Goal: Find specific page/section: Find specific page/section

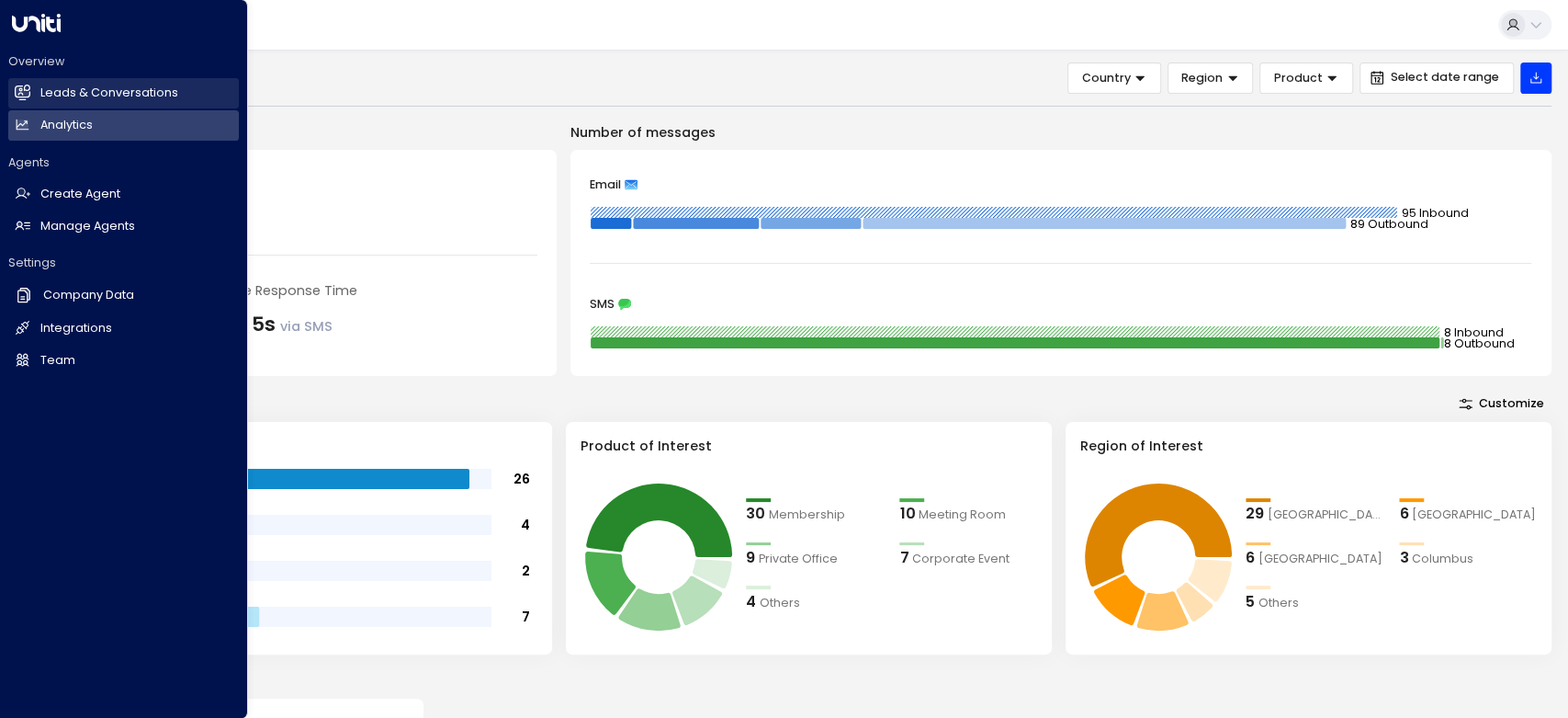
click at [99, 98] on h2 "Leads & Conversations" at bounding box center [109, 93] width 138 height 17
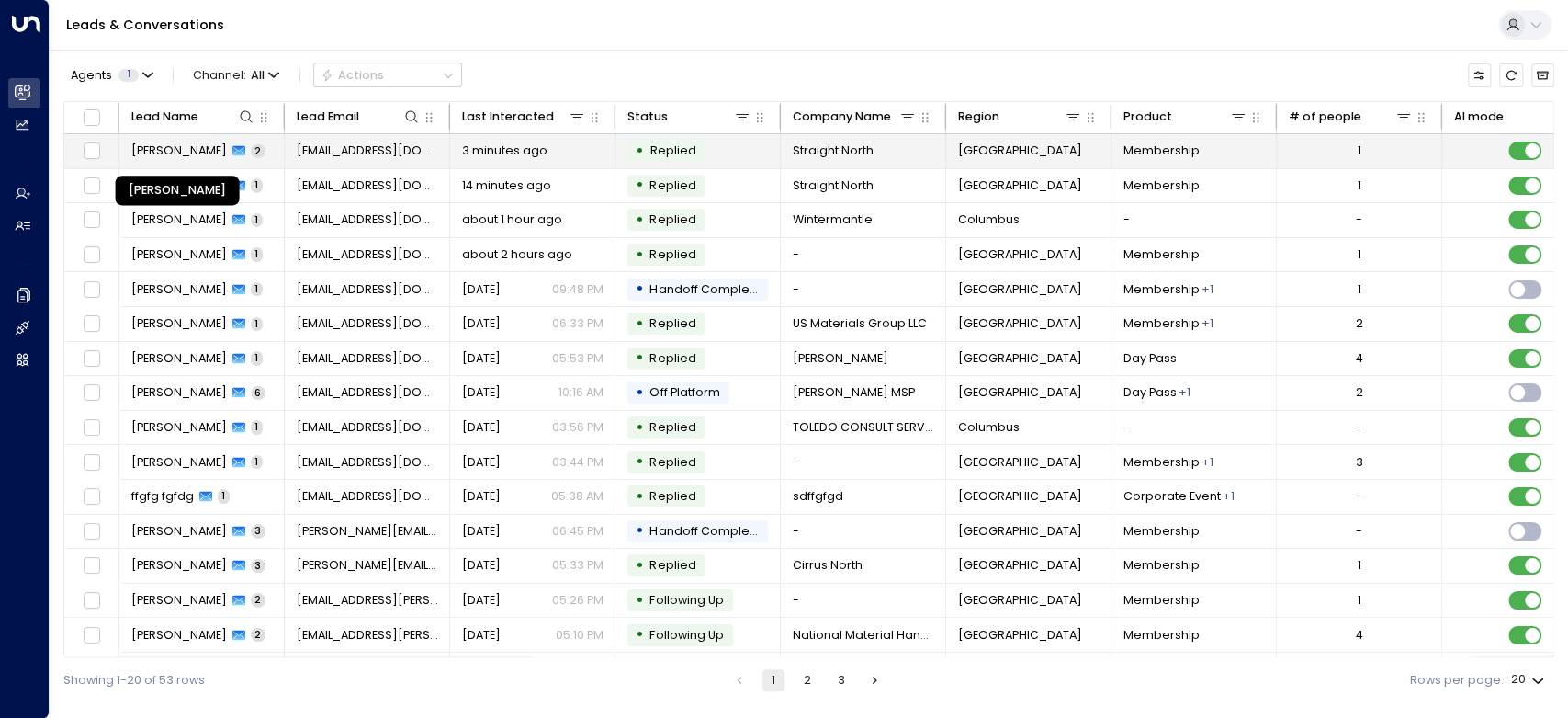
click at [169, 145] on span "[PERSON_NAME]" at bounding box center [179, 150] width 96 height 16
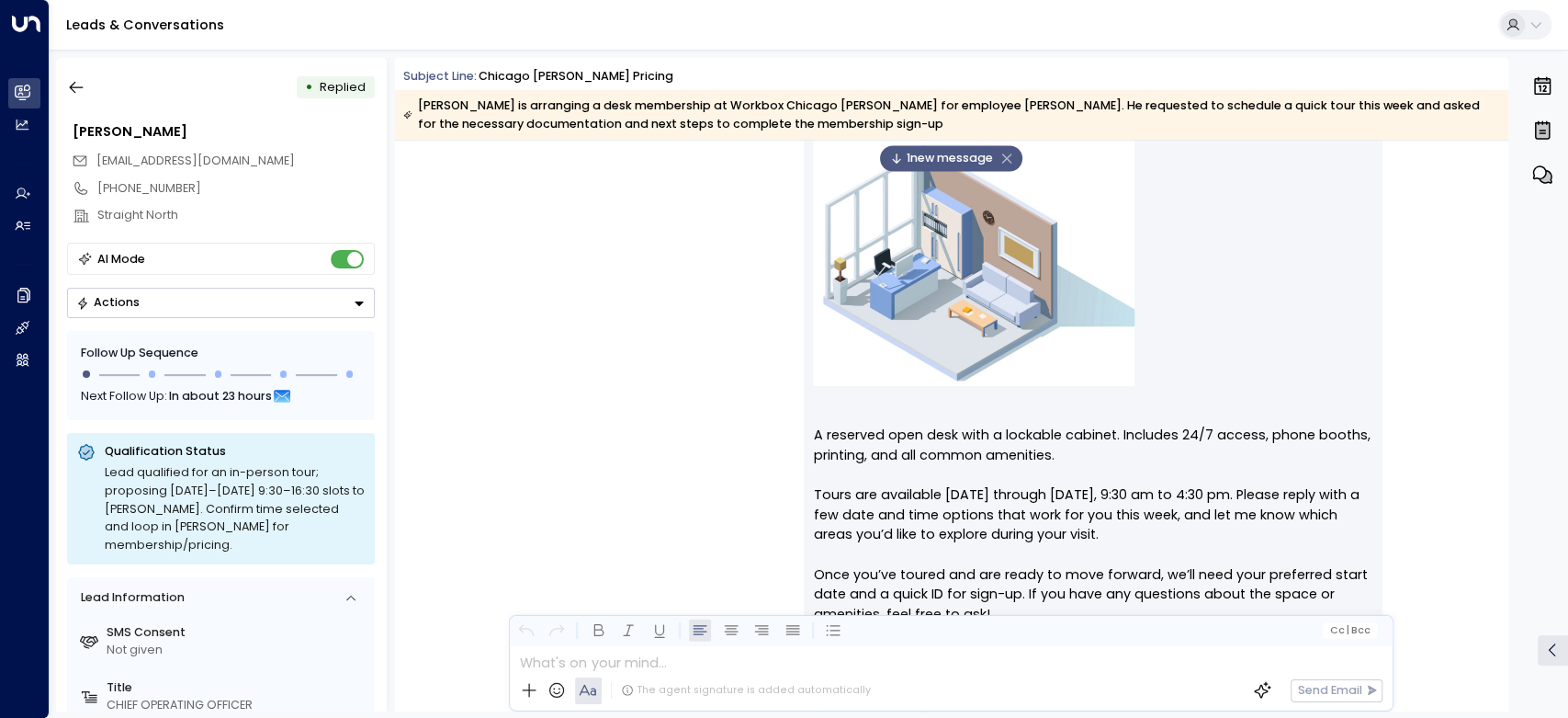
scroll to position [2552, 0]
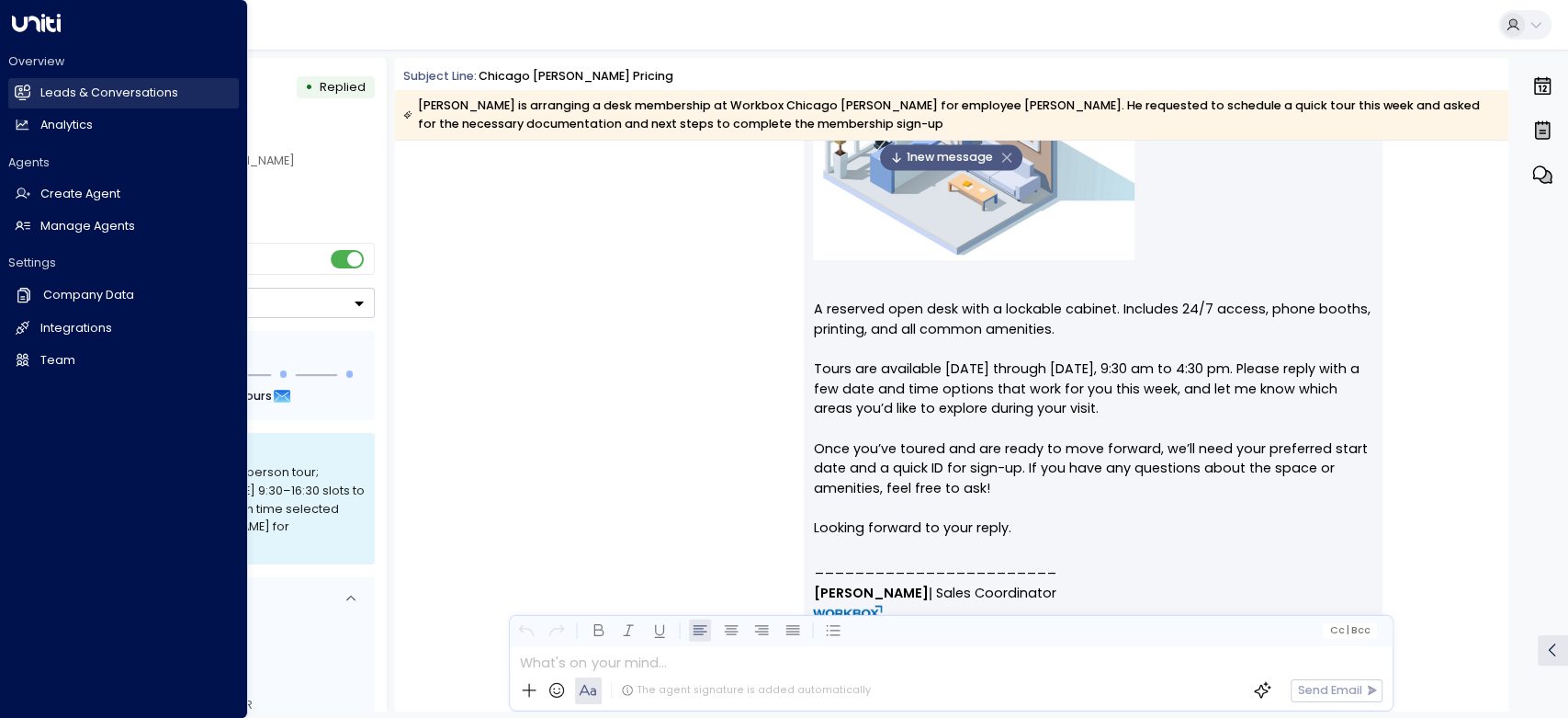
click at [66, 92] on h2 "Leads & Conversations" at bounding box center [109, 93] width 138 height 17
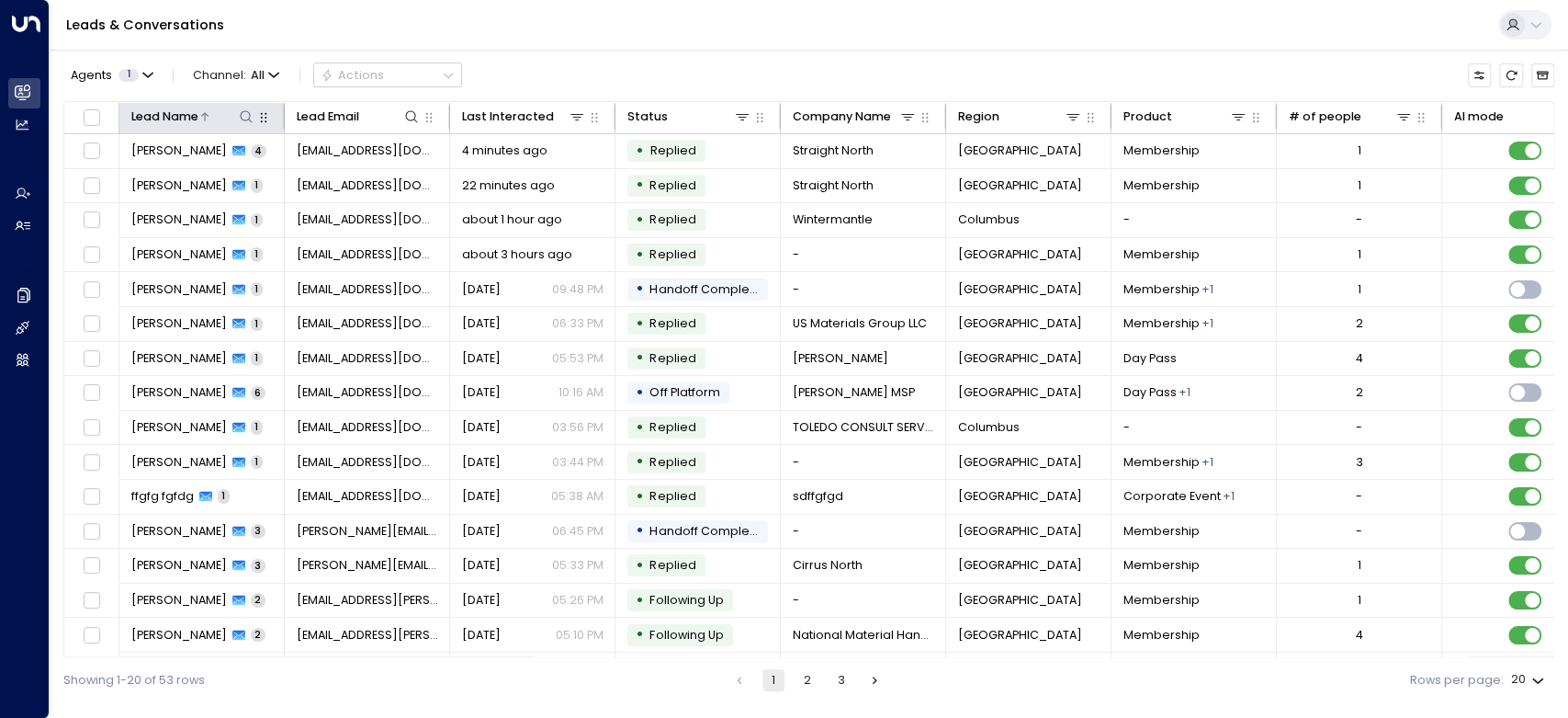
click at [248, 112] on icon at bounding box center [247, 116] width 11 height 11
type input "******"
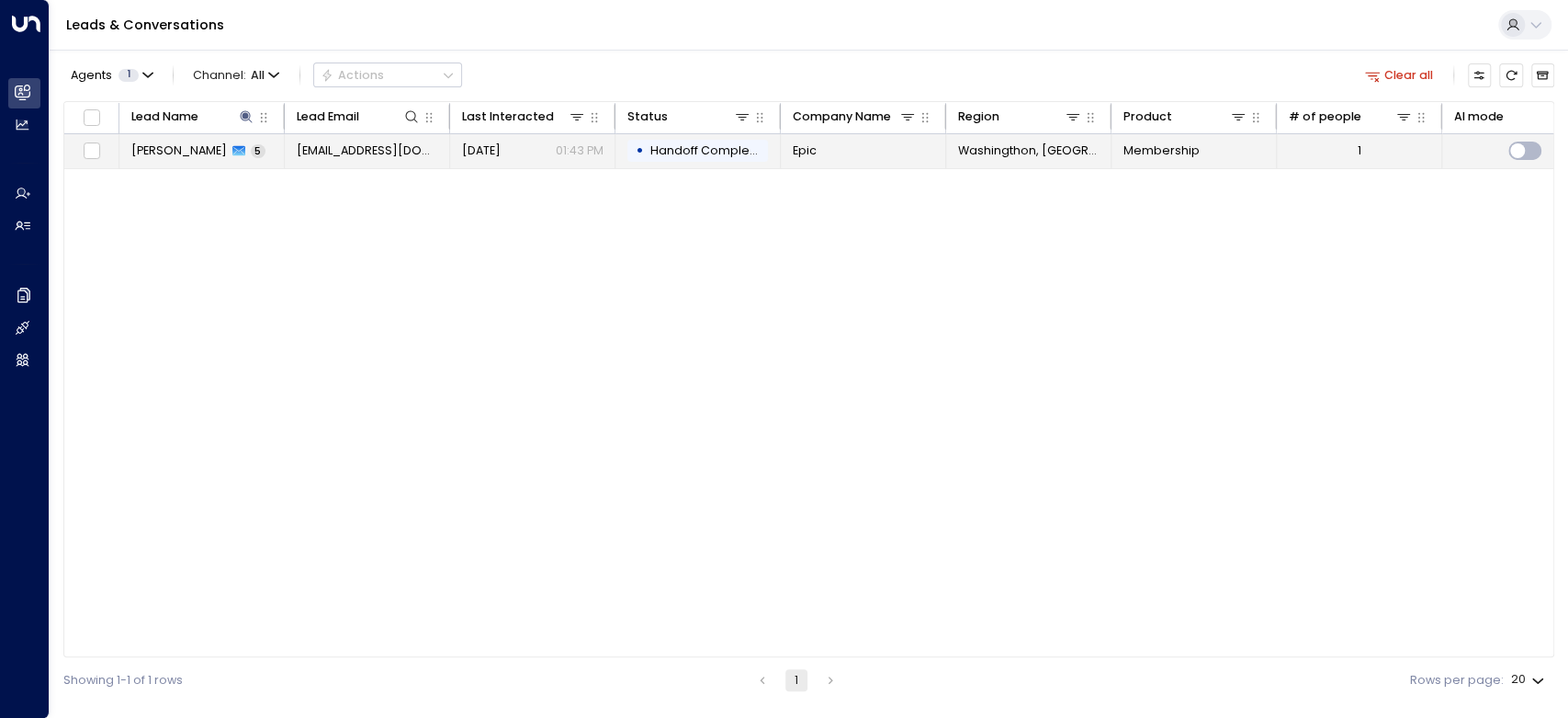
click at [177, 153] on span "[PERSON_NAME]" at bounding box center [179, 150] width 96 height 16
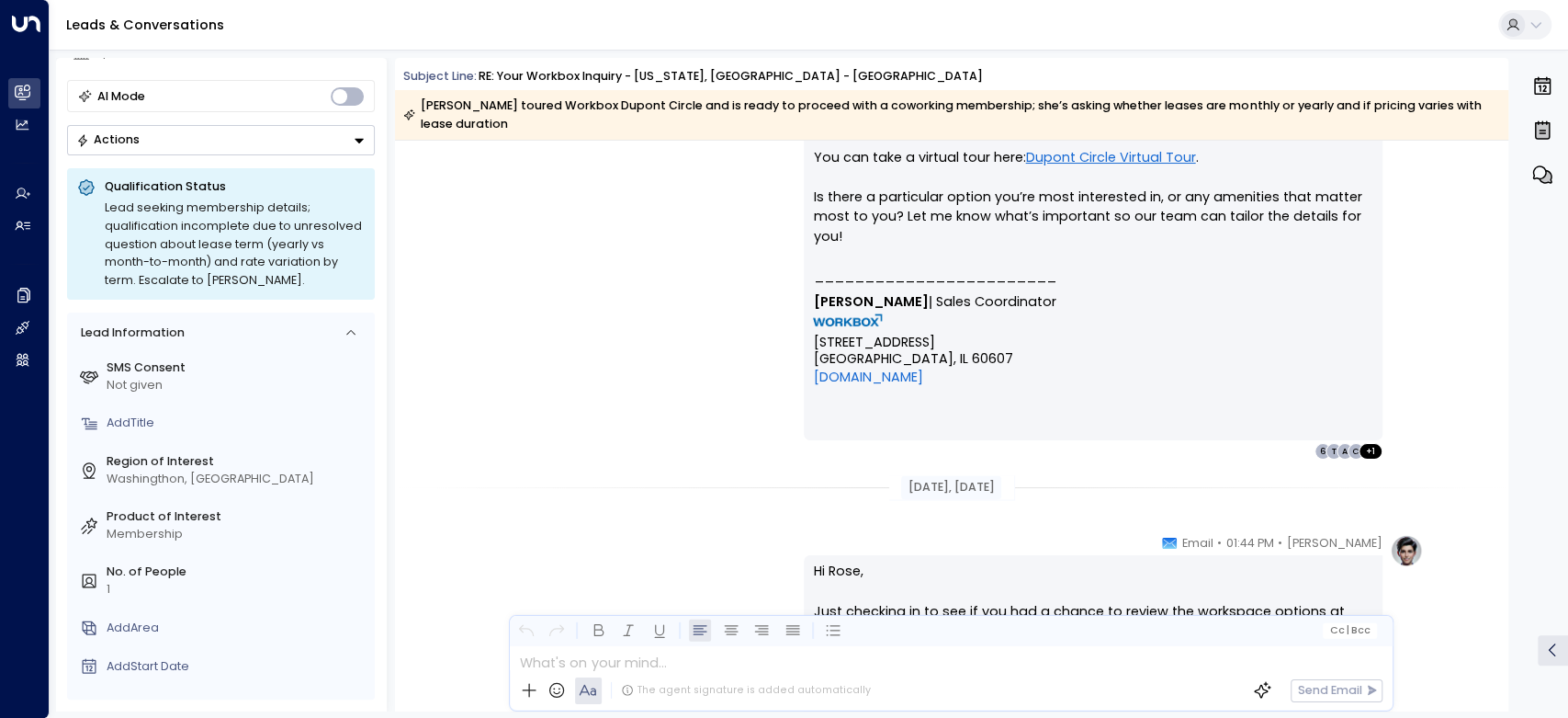
scroll to position [2389, 0]
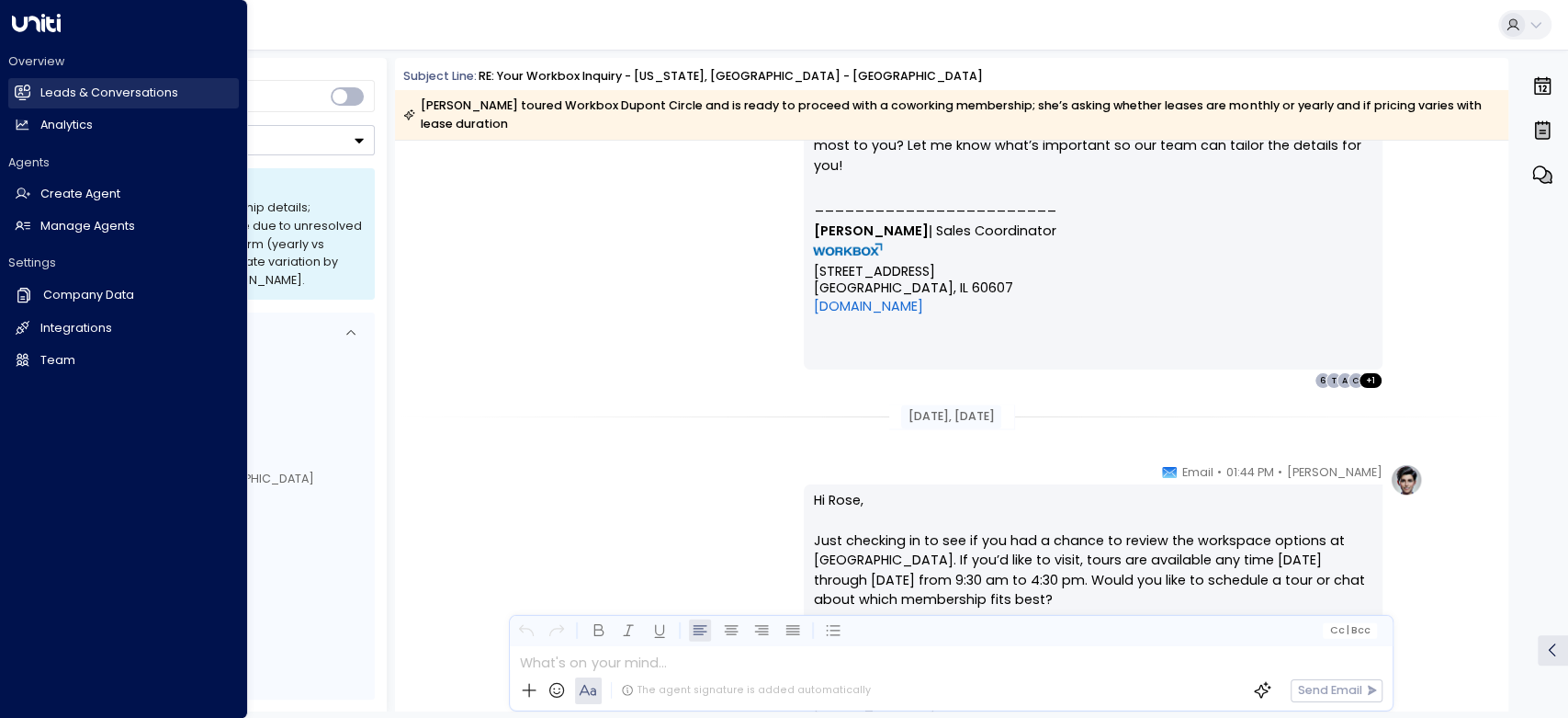
click at [32, 86] on link "Leads & Conversations Leads & Conversations" at bounding box center [123, 94] width 230 height 31
